Goal: Check status: Check status

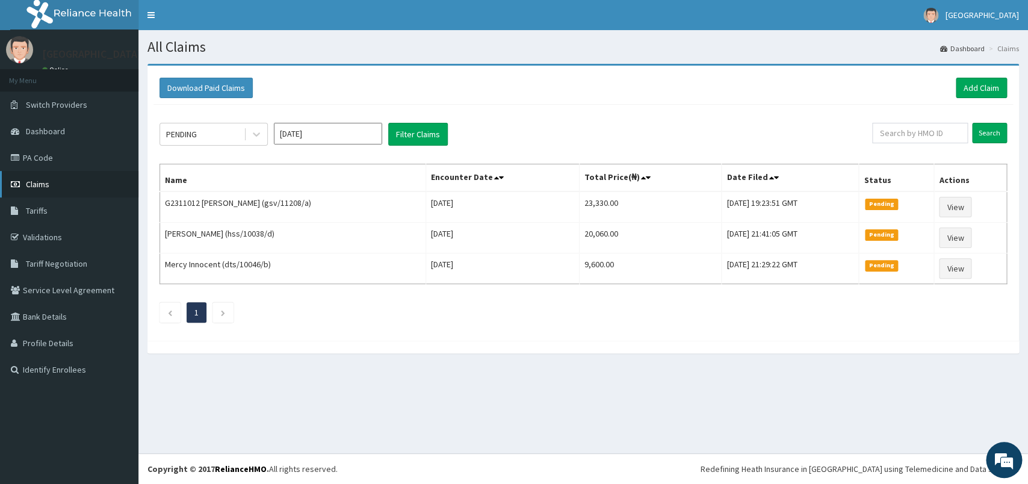
click at [84, 176] on link "Claims" at bounding box center [69, 184] width 138 height 26
click at [205, 138] on div "PENDING" at bounding box center [202, 134] width 84 height 19
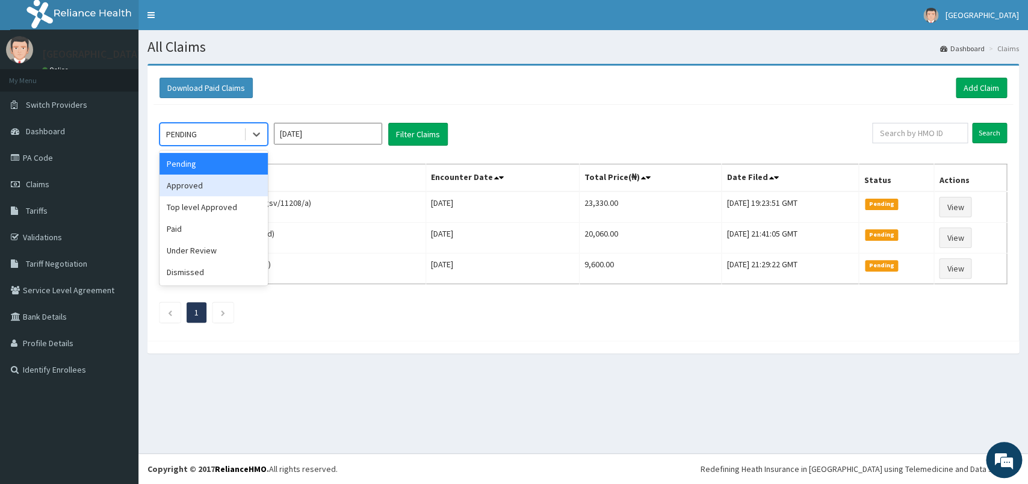
click at [193, 188] on div "Approved" at bounding box center [213, 185] width 108 height 22
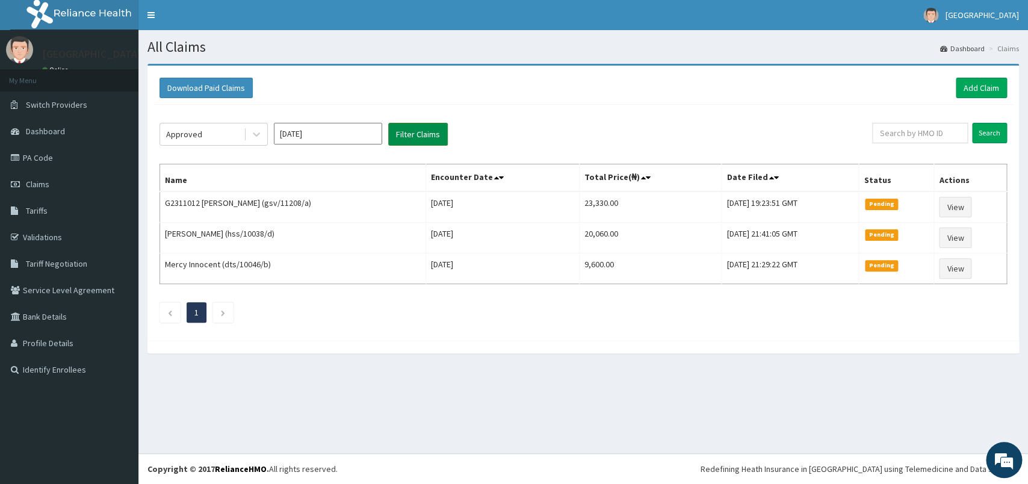
click at [402, 142] on button "Filter Claims" at bounding box center [418, 134] width 60 height 23
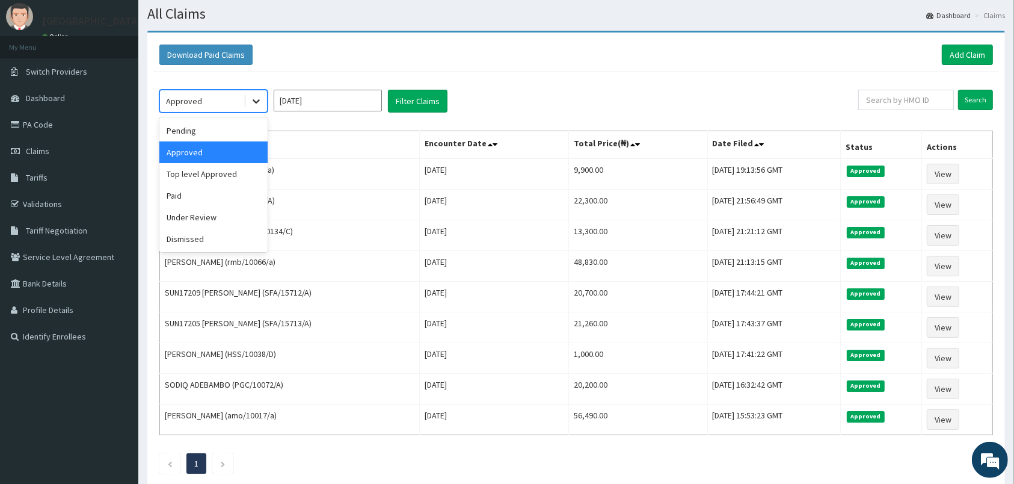
click at [261, 101] on icon at bounding box center [256, 101] width 12 height 12
click at [220, 171] on div "Top level Approved" at bounding box center [213, 174] width 108 height 22
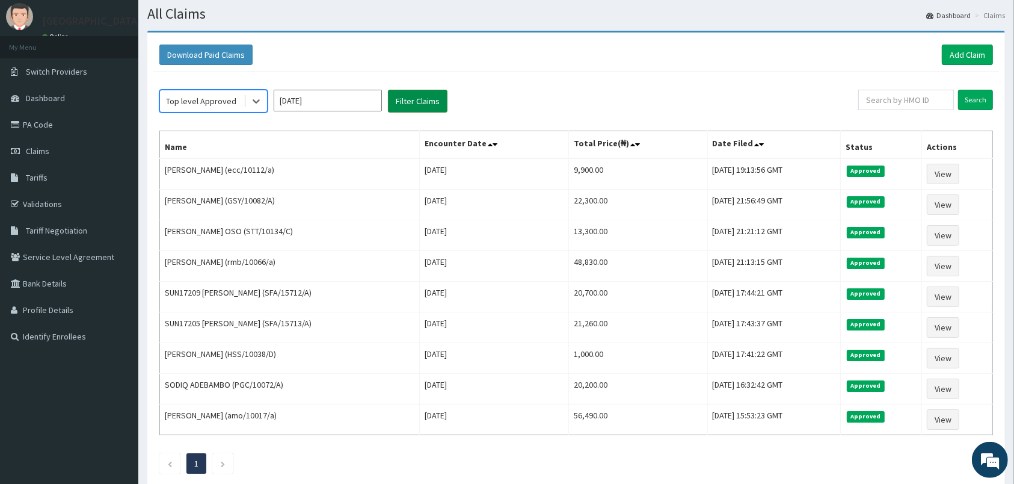
click at [418, 93] on button "Filter Claims" at bounding box center [418, 101] width 60 height 23
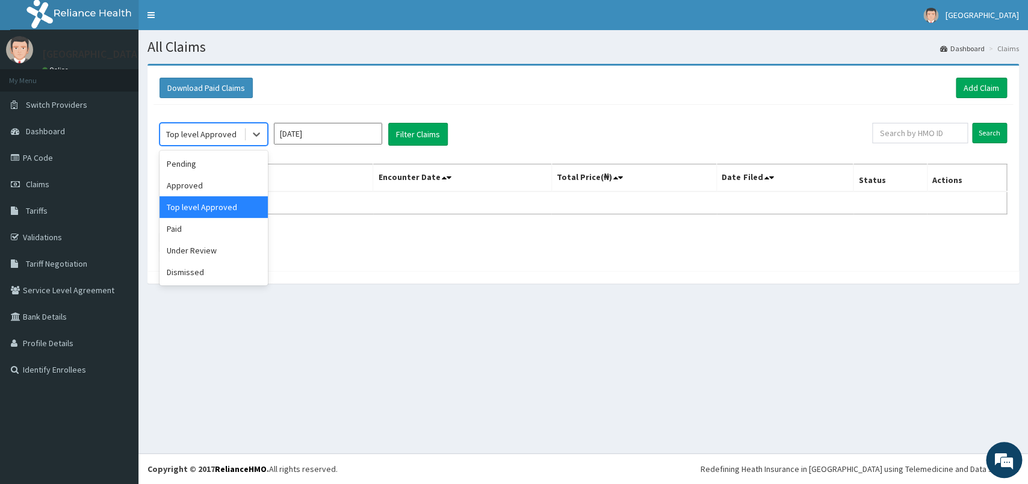
click at [241, 132] on div "Top level Approved" at bounding box center [202, 134] width 84 height 19
click at [204, 251] on div "Under Review" at bounding box center [213, 250] width 108 height 22
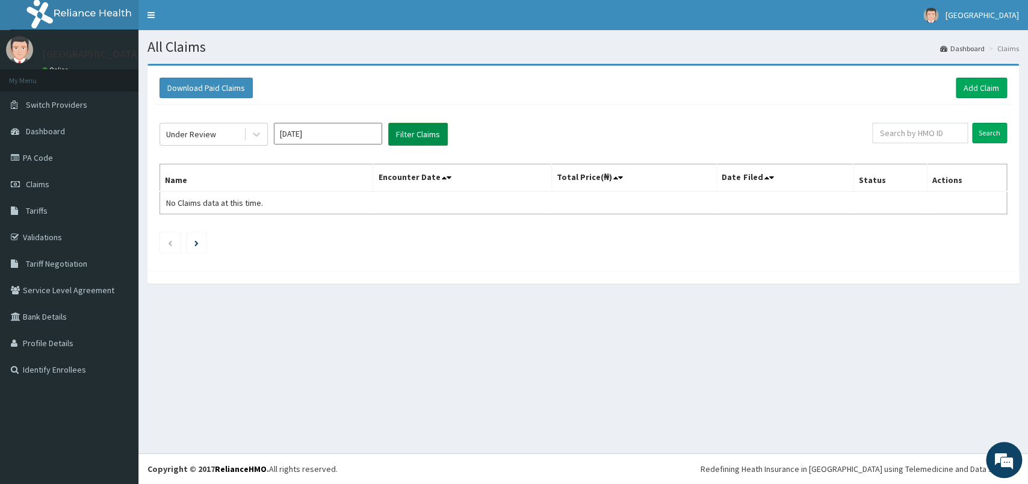
click at [409, 146] on button "Filter Claims" at bounding box center [418, 134] width 60 height 23
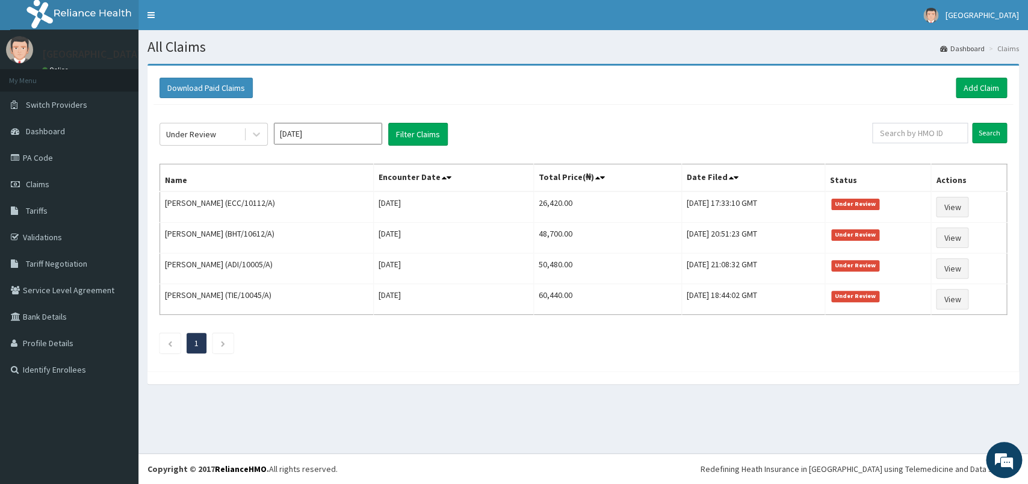
click at [324, 134] on input "[DATE]" at bounding box center [328, 134] width 108 height 22
click at [361, 229] on div "Sep" at bounding box center [363, 234] width 24 height 22
type input "[DATE]"
click at [427, 129] on button "Filter Claims" at bounding box center [418, 134] width 60 height 23
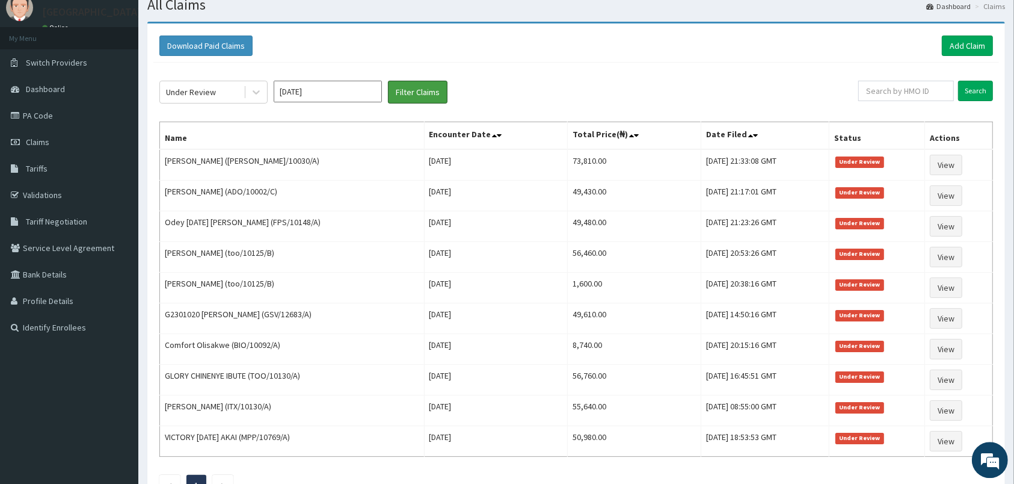
scroll to position [50, 0]
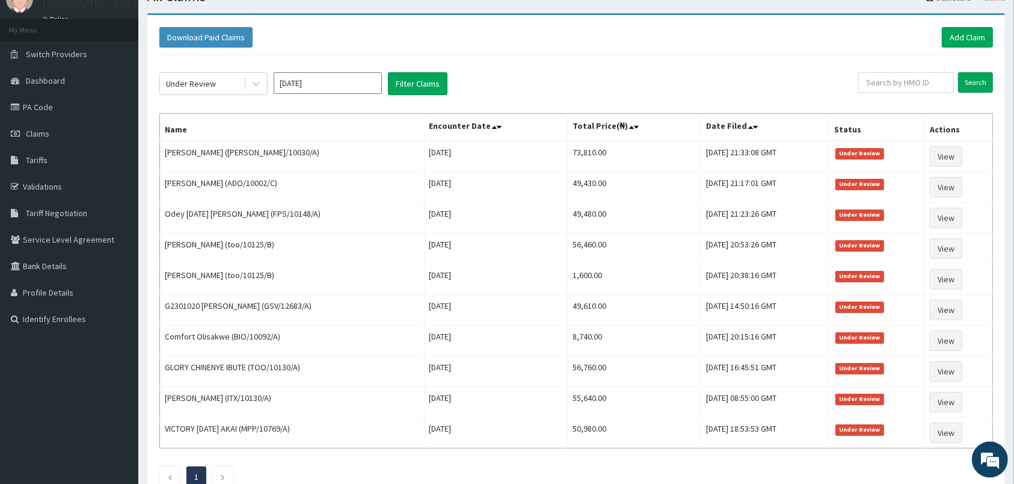
click at [609, 72] on div "Under Review [DATE] Filter Claims Search Name Encounter Date Total Price(₦) Dat…" at bounding box center [576, 277] width 846 height 445
